Goal: Information Seeking & Learning: Learn about a topic

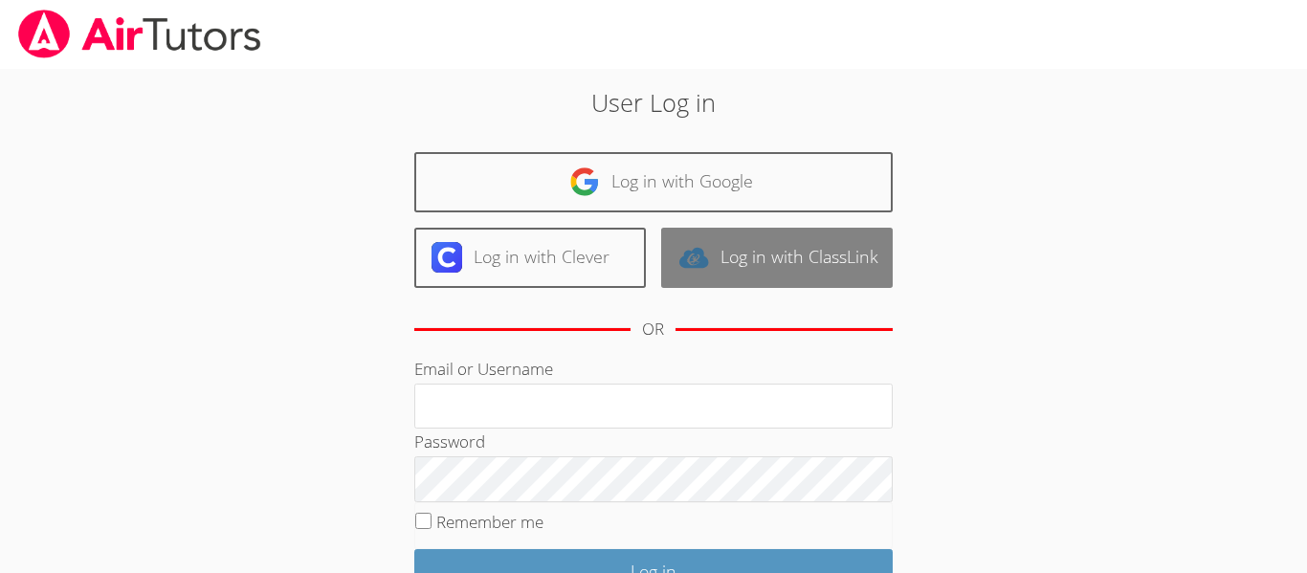
click at [784, 274] on link "Log in with ClassLink" at bounding box center [776, 258] width 231 height 60
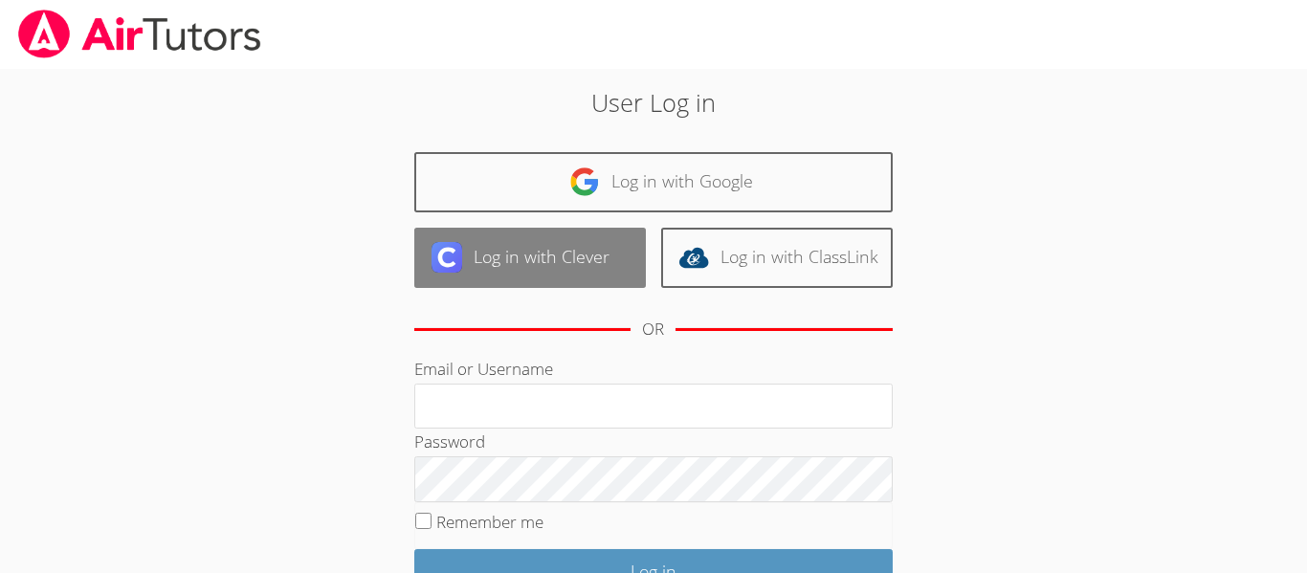
click at [573, 270] on link "Log in with Clever" at bounding box center [529, 258] width 231 height 60
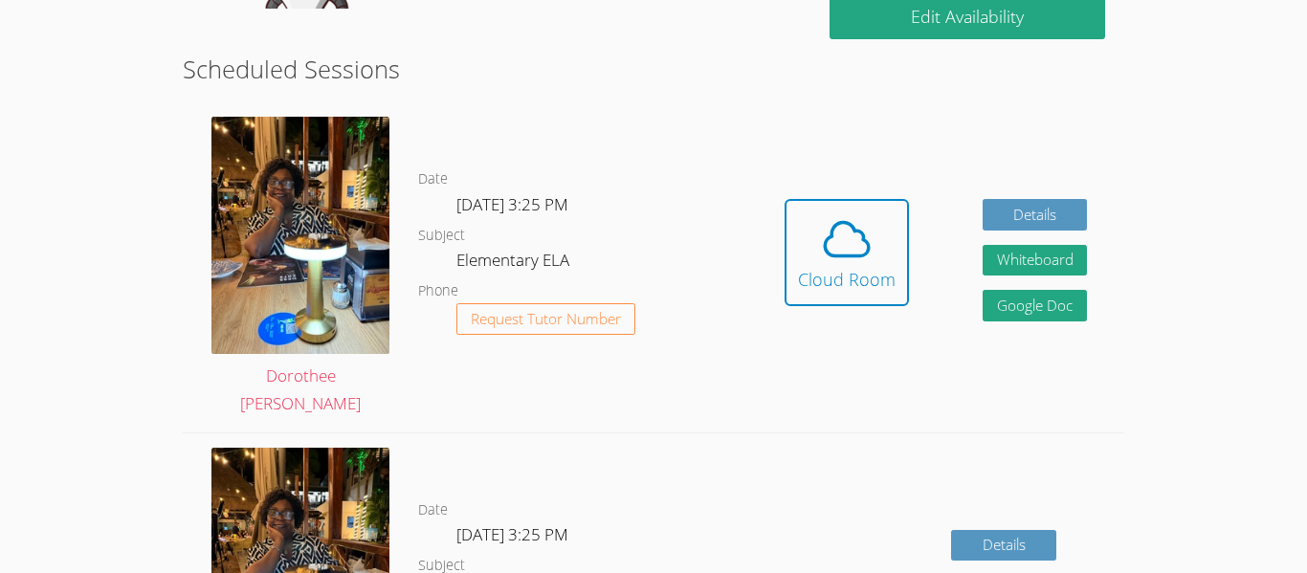
scroll to position [499, 0]
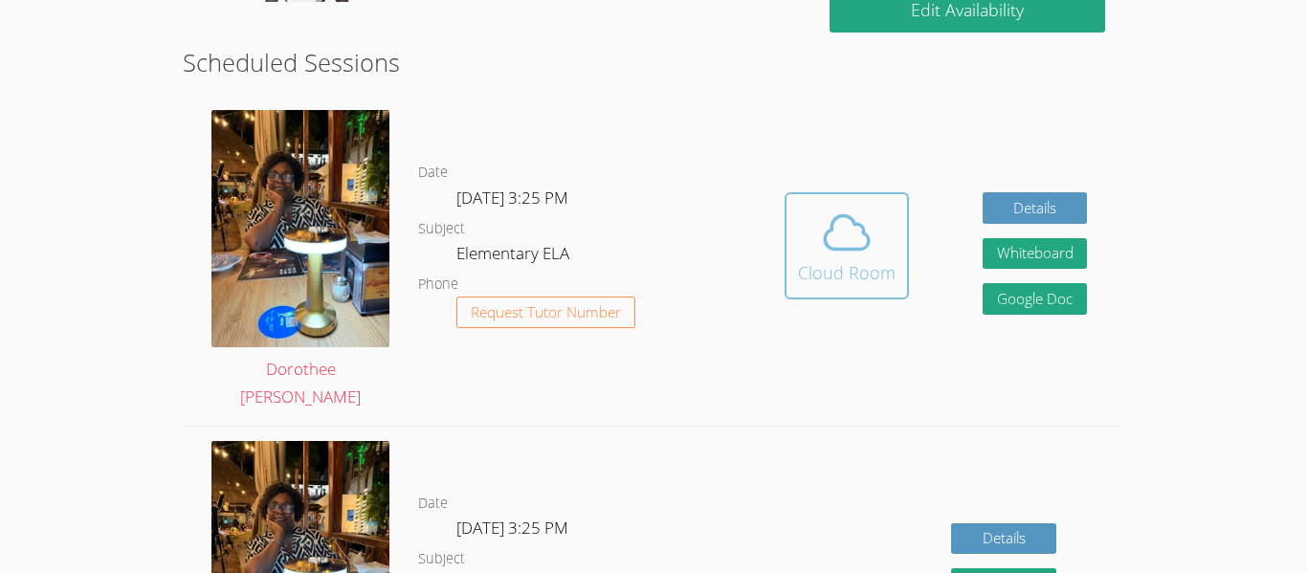
click at [871, 239] on icon at bounding box center [847, 233] width 54 height 54
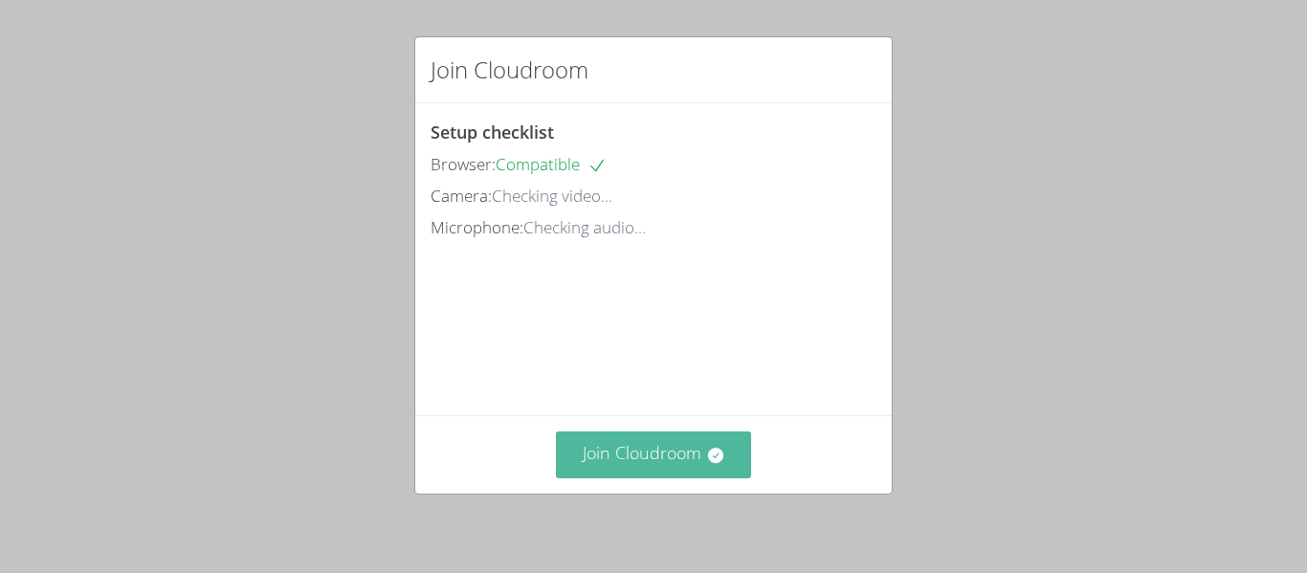
click at [687, 452] on button "Join Cloudroom" at bounding box center [654, 454] width 196 height 47
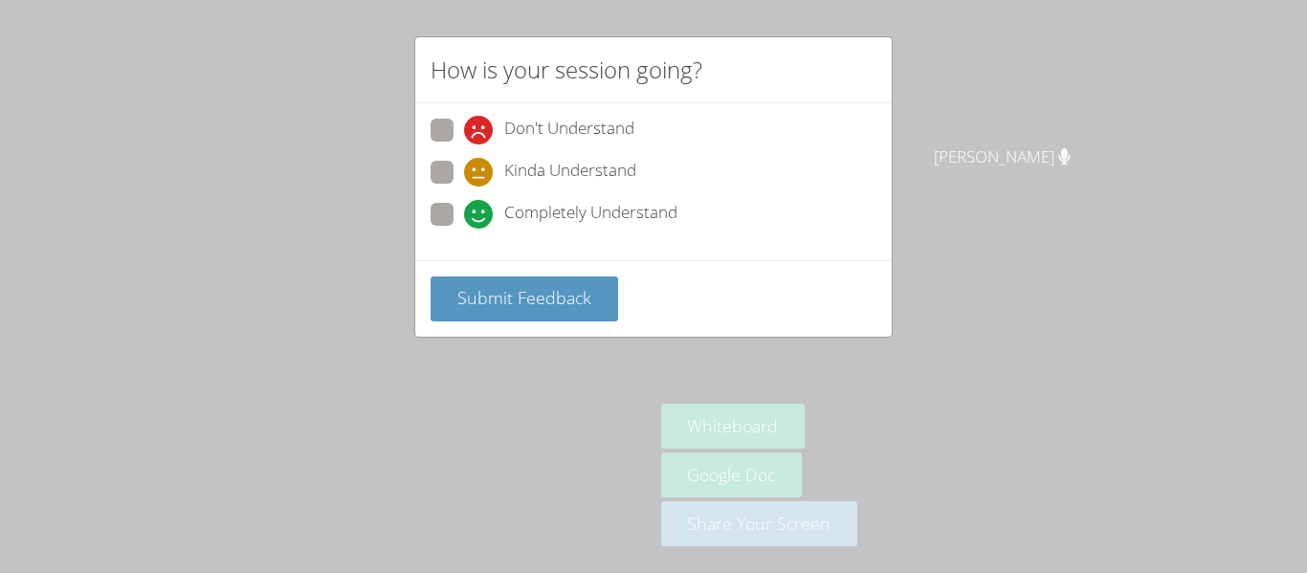
click at [464, 229] on span at bounding box center [464, 229] width 0 height 0
click at [464, 209] on input "Completely Understand" at bounding box center [472, 211] width 16 height 16
radio input "true"
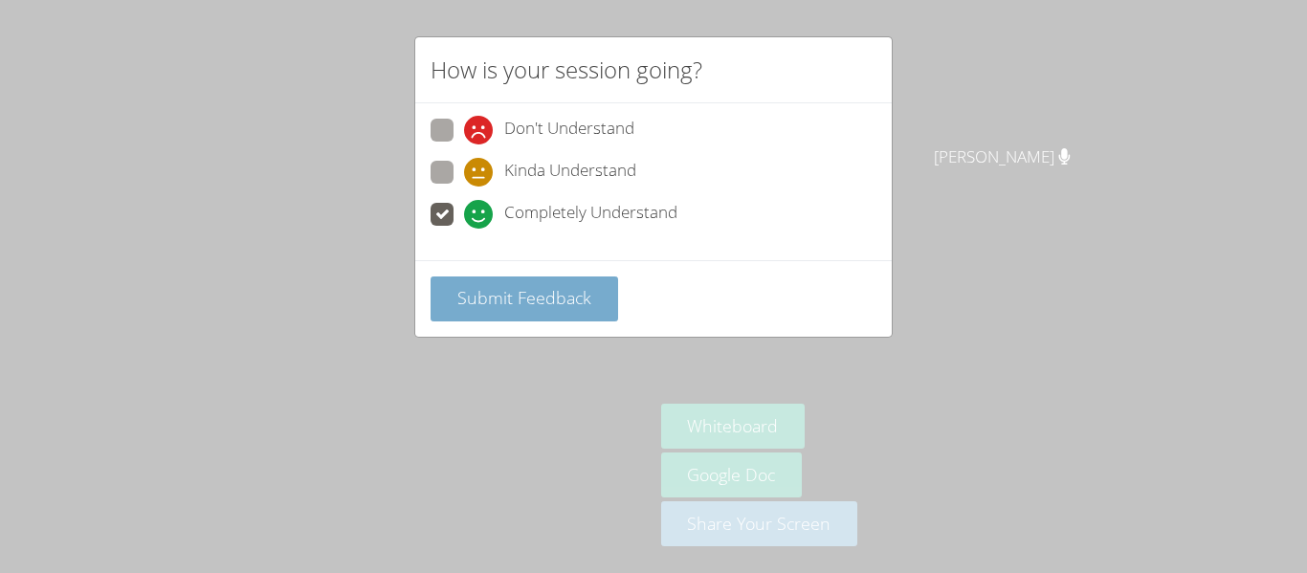
click at [556, 292] on span "Submit Feedback" at bounding box center [524, 297] width 134 height 23
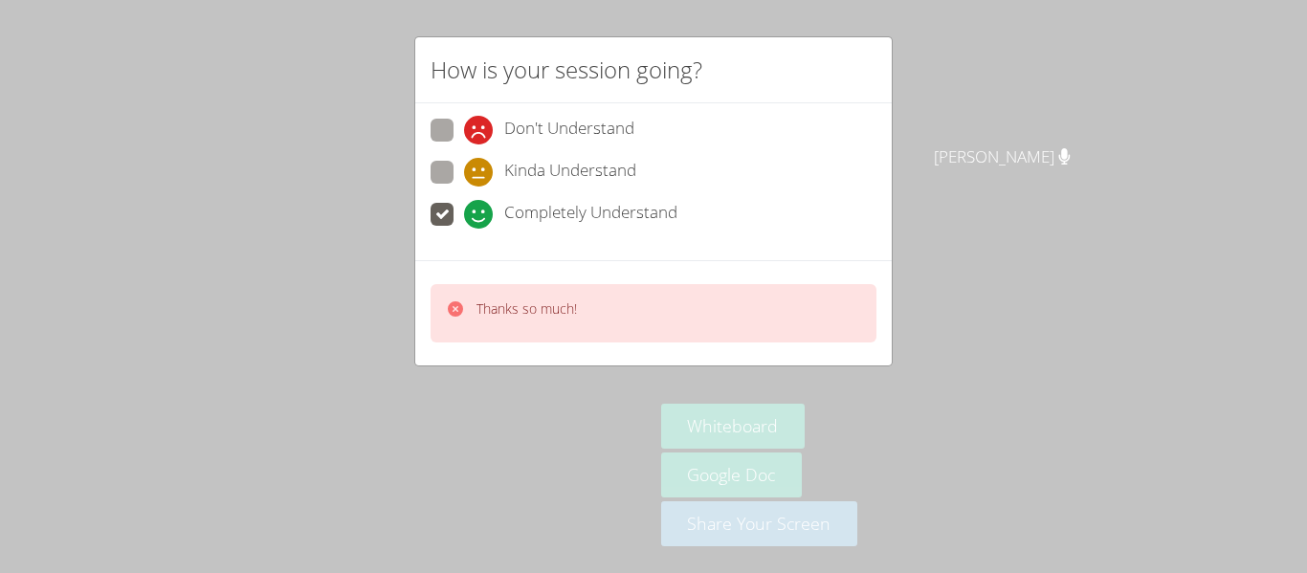
click at [464, 187] on span at bounding box center [464, 187] width 0 height 0
click at [464, 177] on input "Kinda Understand" at bounding box center [472, 169] width 16 height 16
radio input "true"
